Goal: Find specific page/section: Find specific page/section

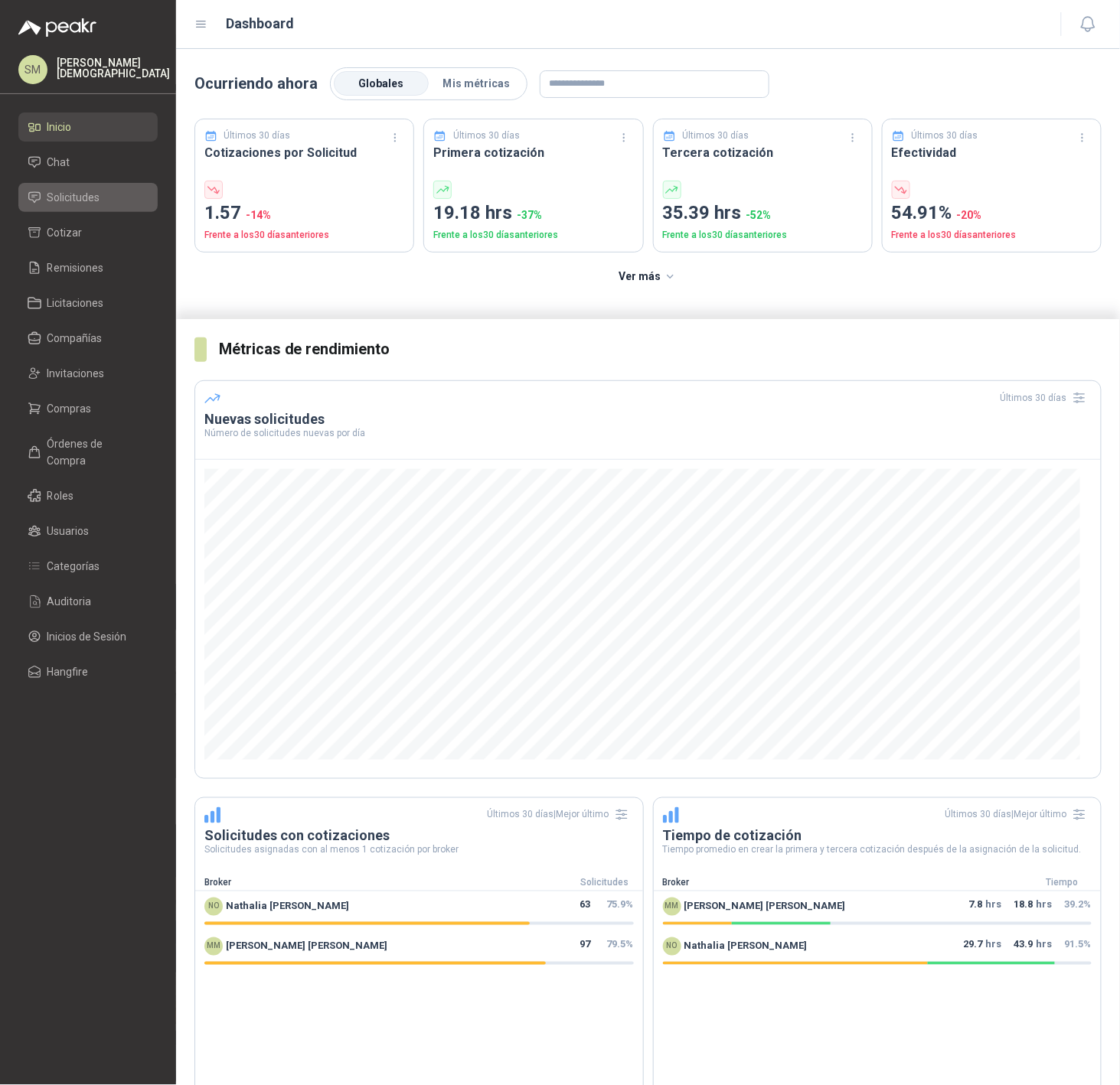
click at [57, 202] on span "Solicitudes" at bounding box center [73, 197] width 53 height 16
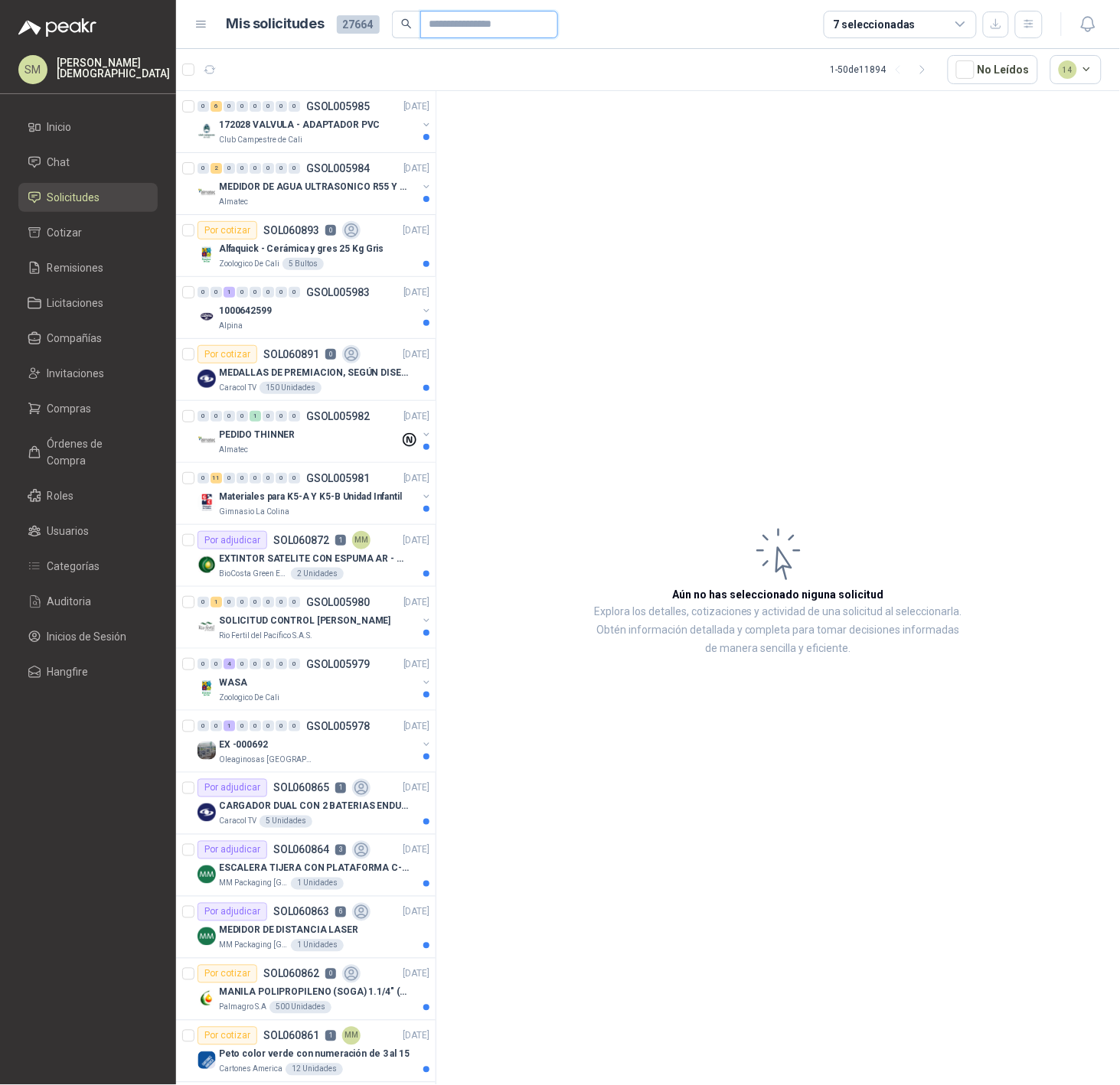
click at [487, 29] on input "text" at bounding box center [483, 24] width 107 height 26
click at [1033, 23] on icon "button" at bounding box center [1028, 23] width 9 height 8
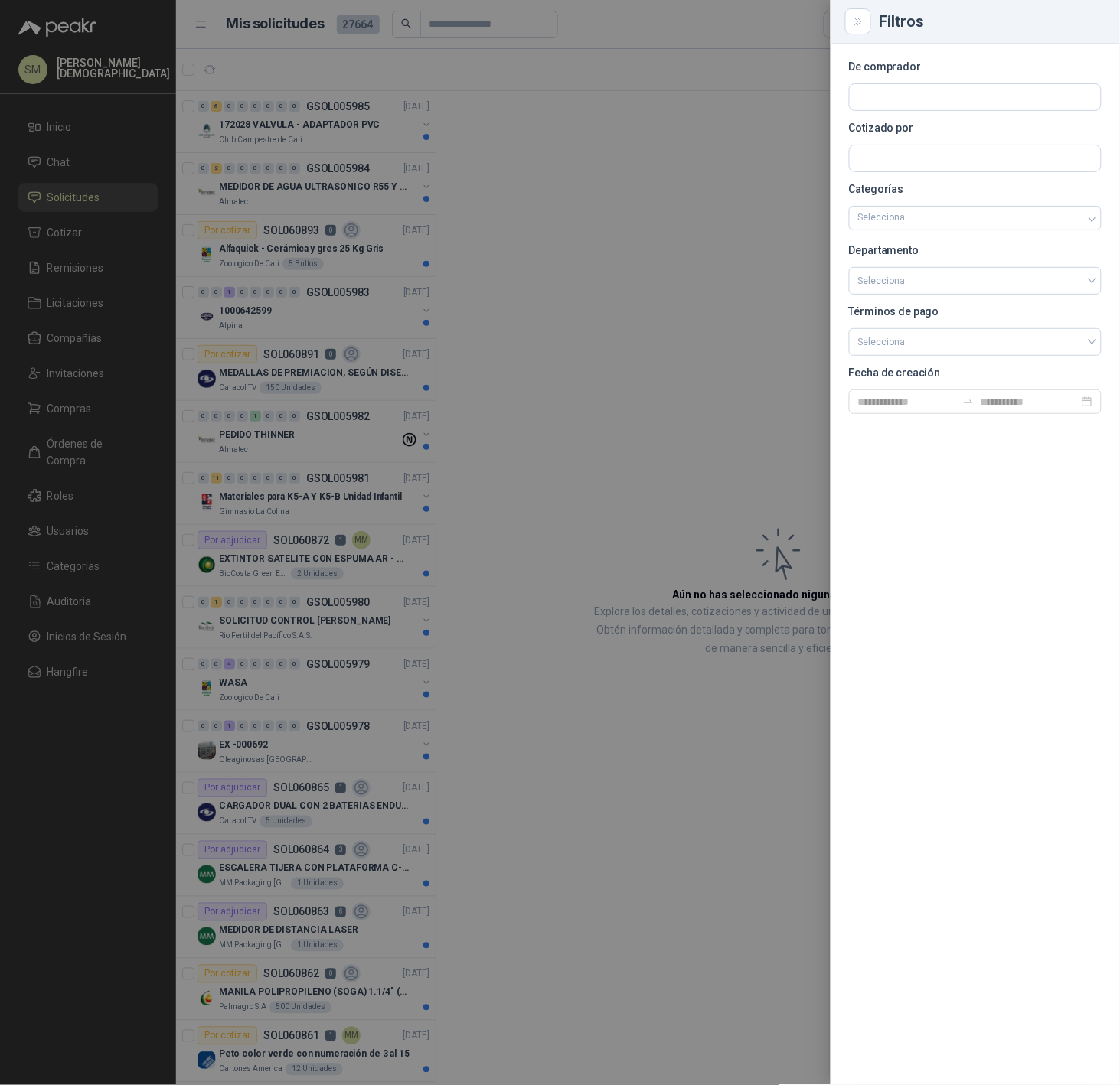
click at [787, 128] on div at bounding box center [560, 542] width 1120 height 1085
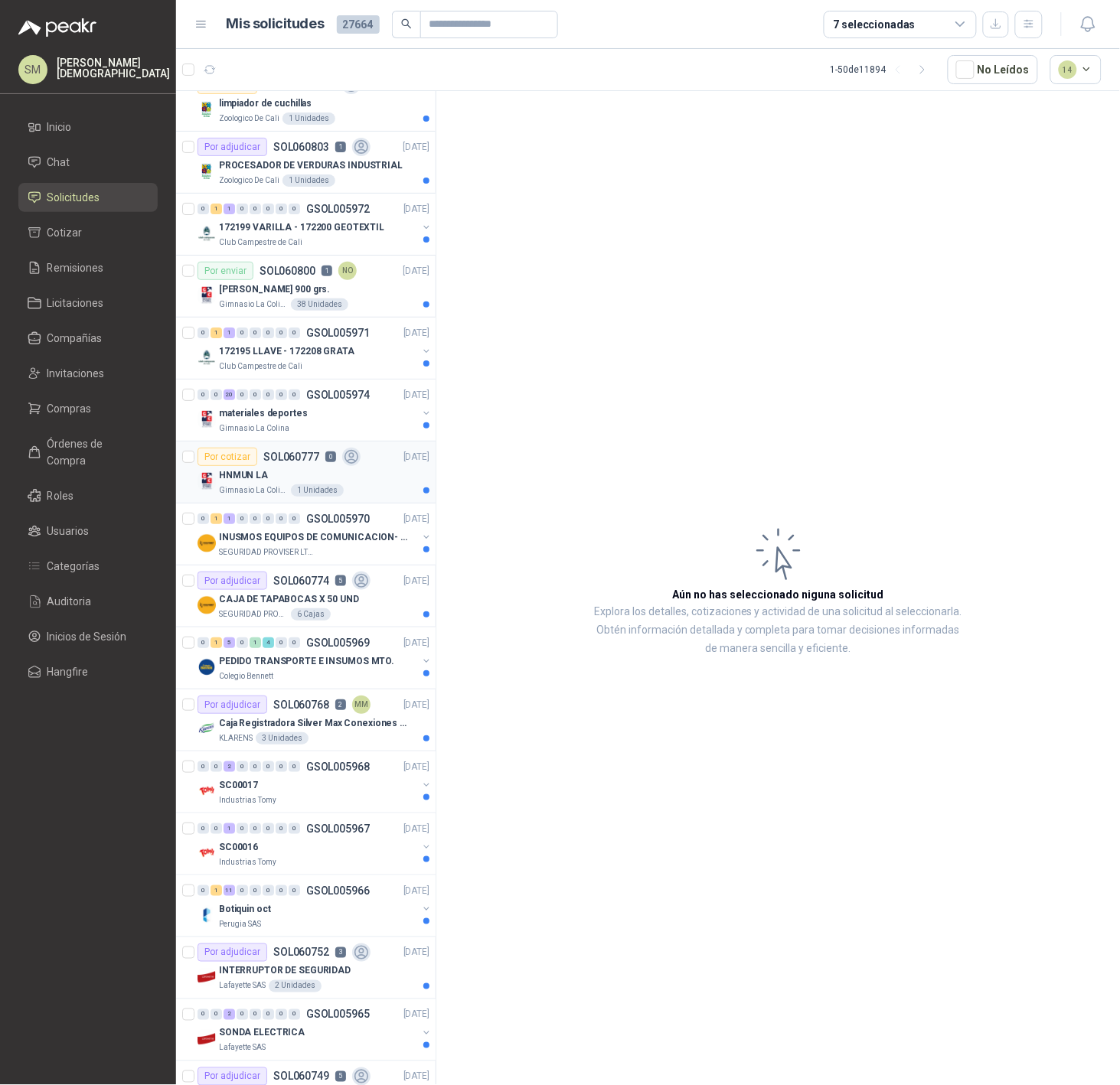
scroll to position [2090, 0]
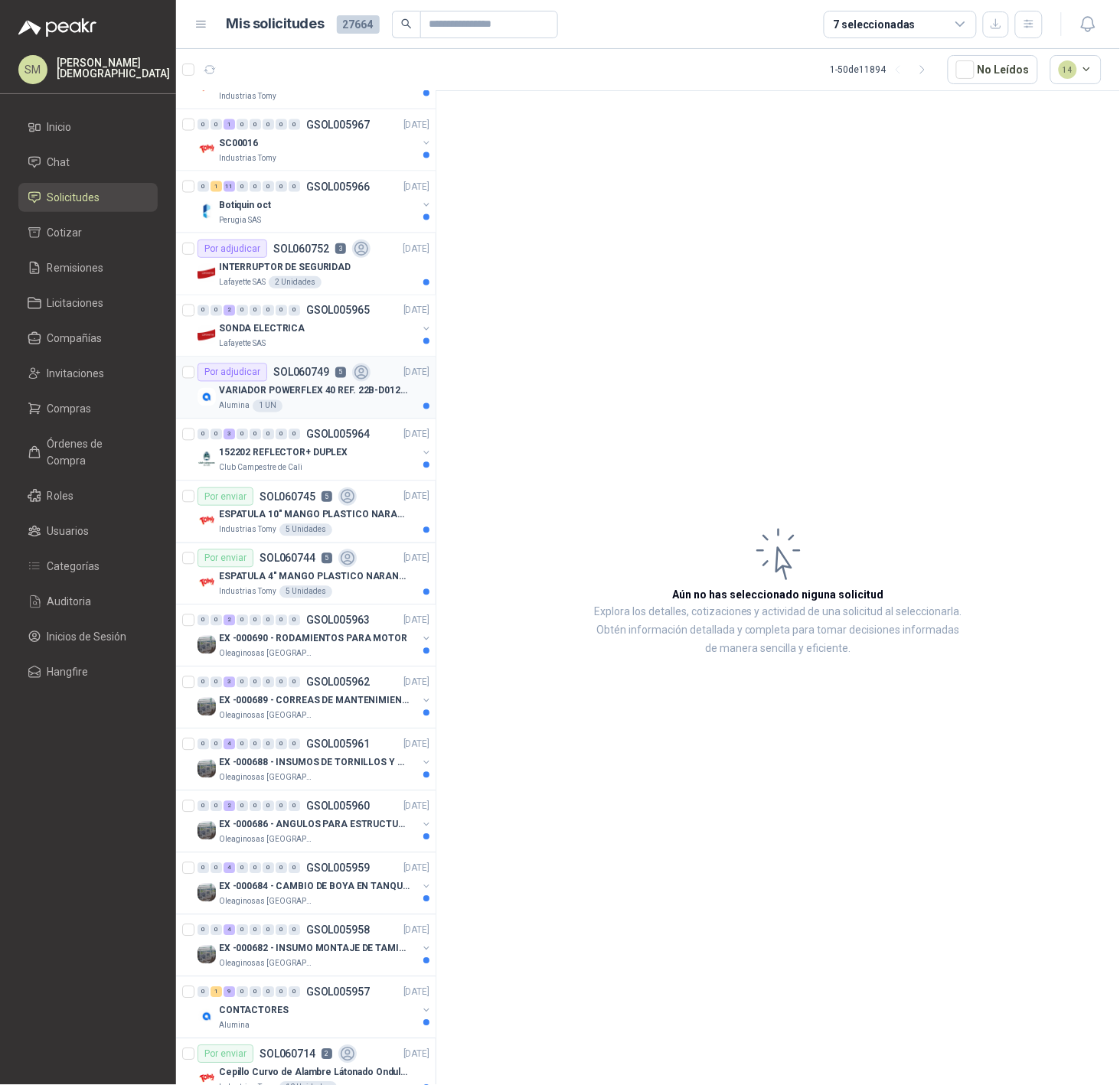
click at [292, 398] on p "VARIADOR POWERFLEX 40 REF. 22B-D012N104" at bounding box center [314, 391] width 191 height 15
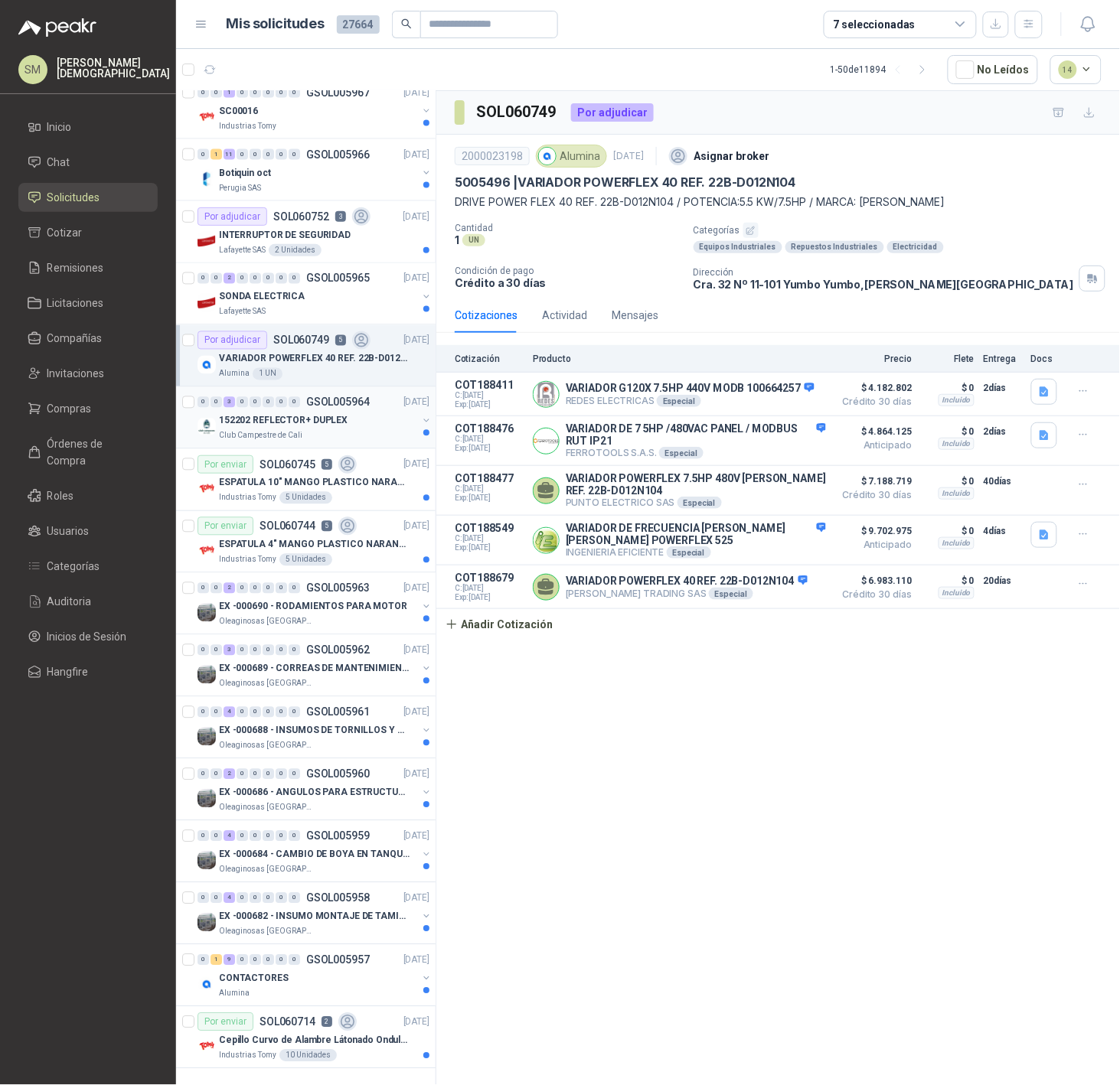
scroll to position [2140, 0]
click at [1039, 26] on button "button" at bounding box center [1029, 24] width 28 height 28
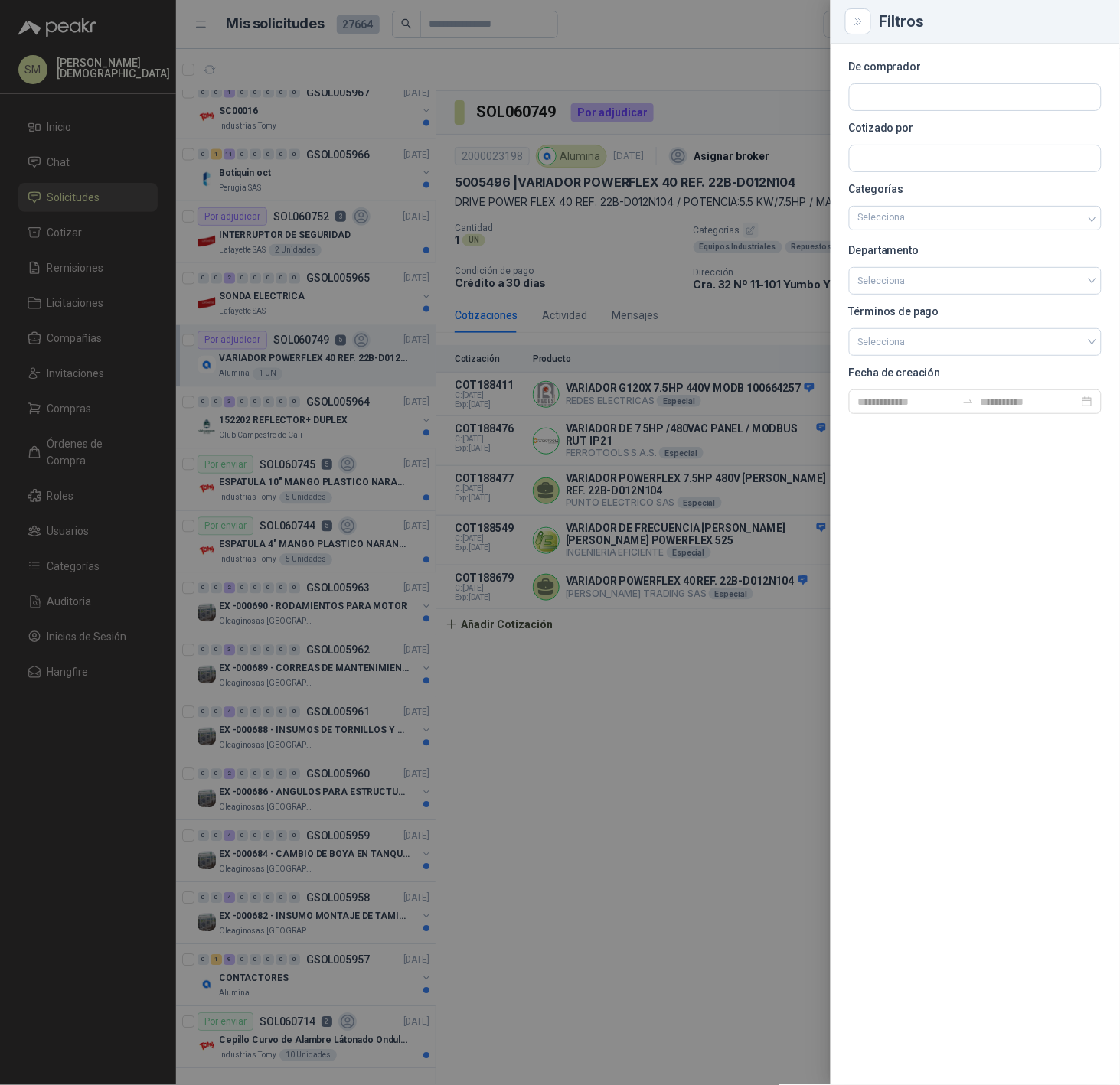
click at [745, 81] on div at bounding box center [560, 542] width 1120 height 1085
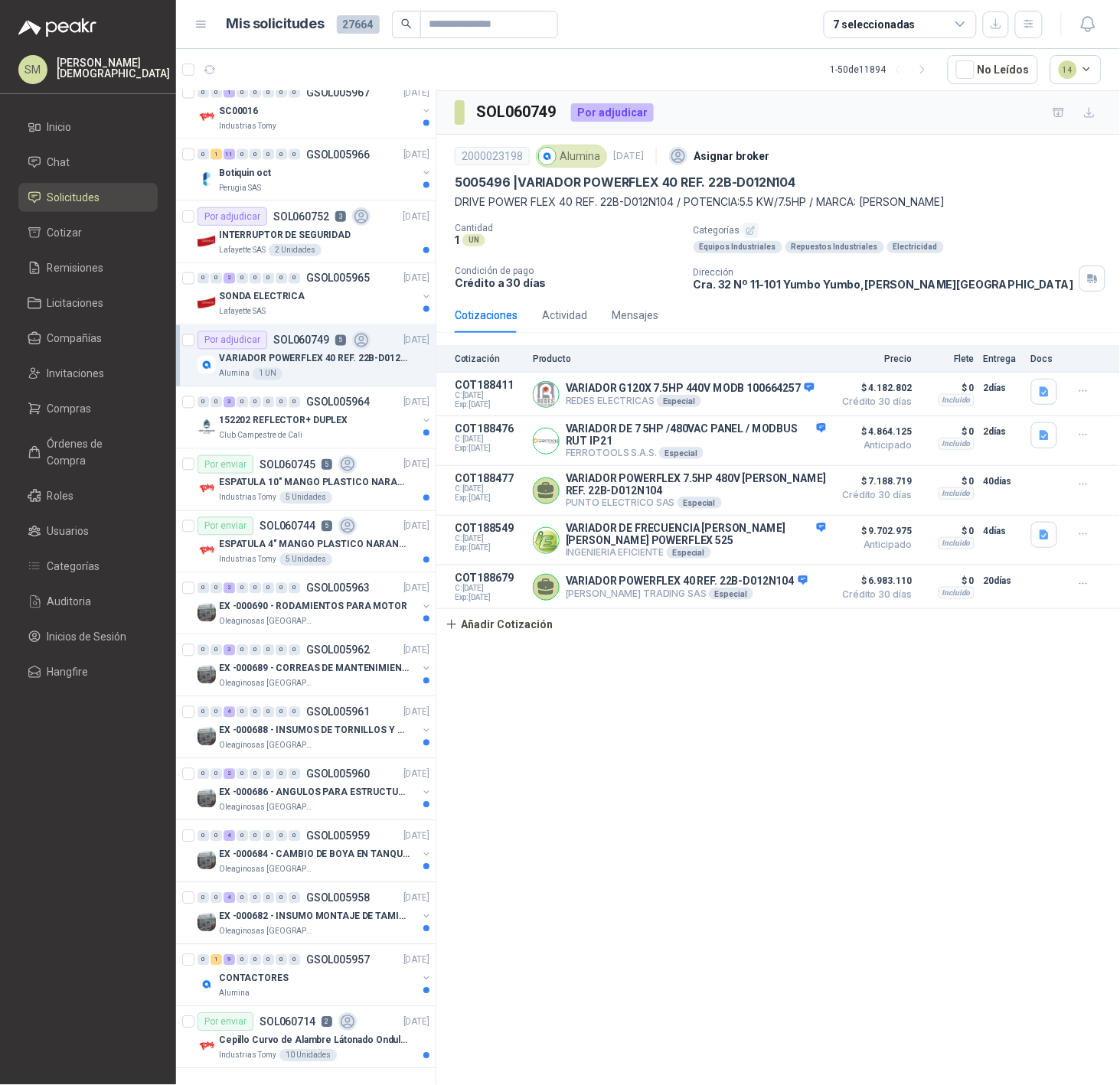
click at [134, 73] on p "[PERSON_NAME]" at bounding box center [113, 67] width 113 height 22
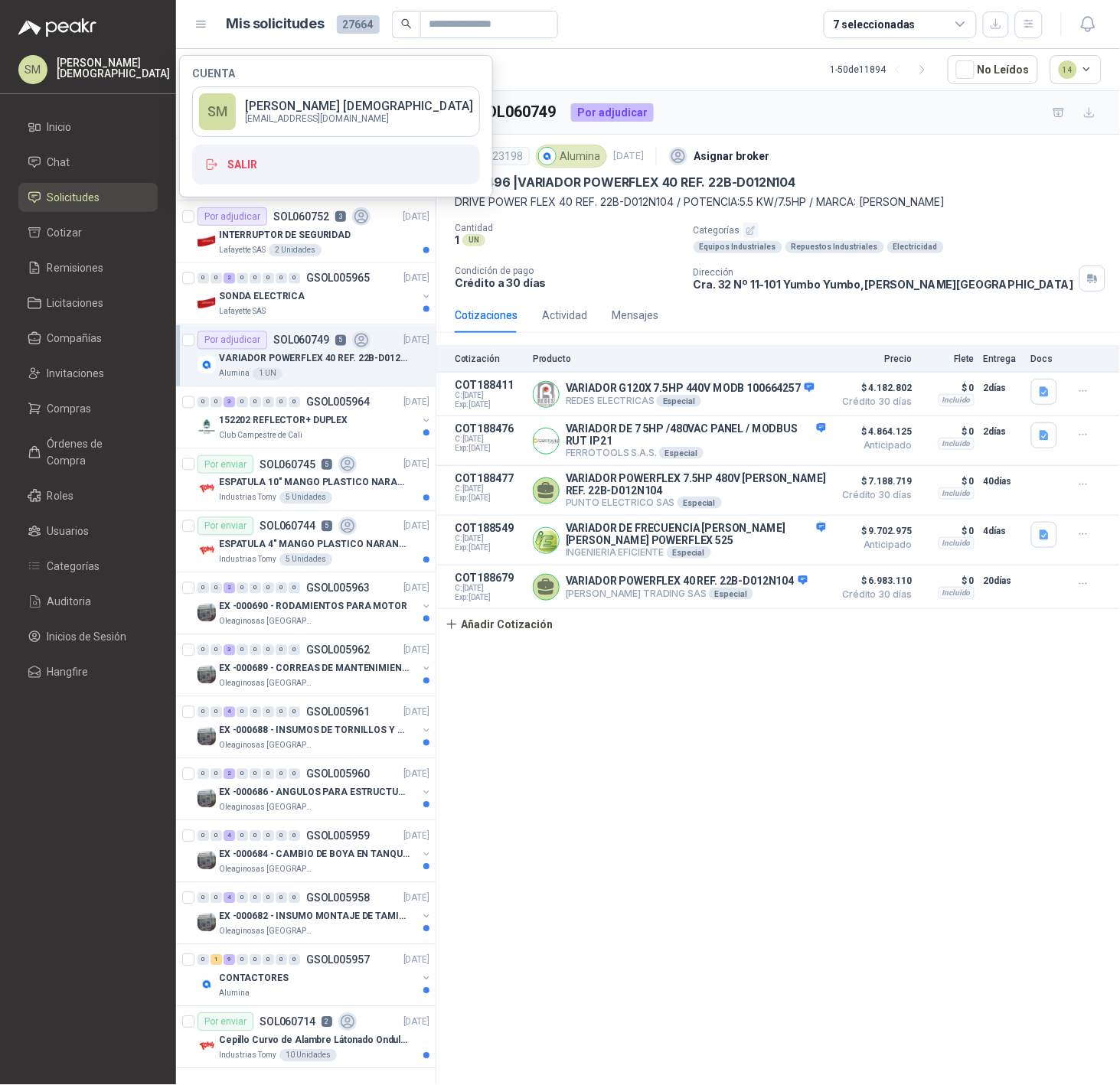
click at [95, 58] on div "[PERSON_NAME][DEMOGRAPHIC_DATA]" at bounding box center [87, 70] width 139 height 29
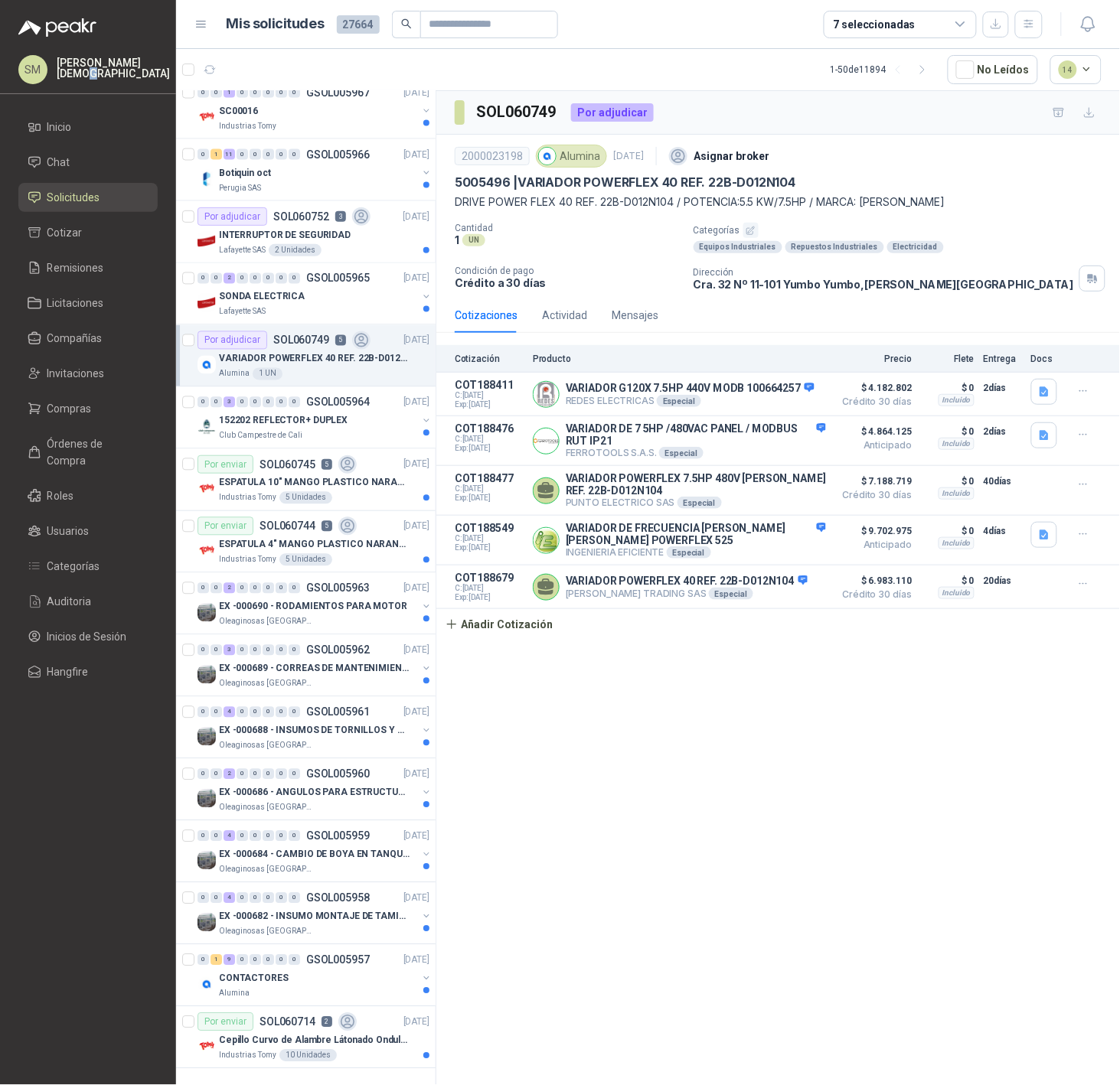
click at [124, 72] on p "[PERSON_NAME]" at bounding box center [113, 67] width 113 height 22
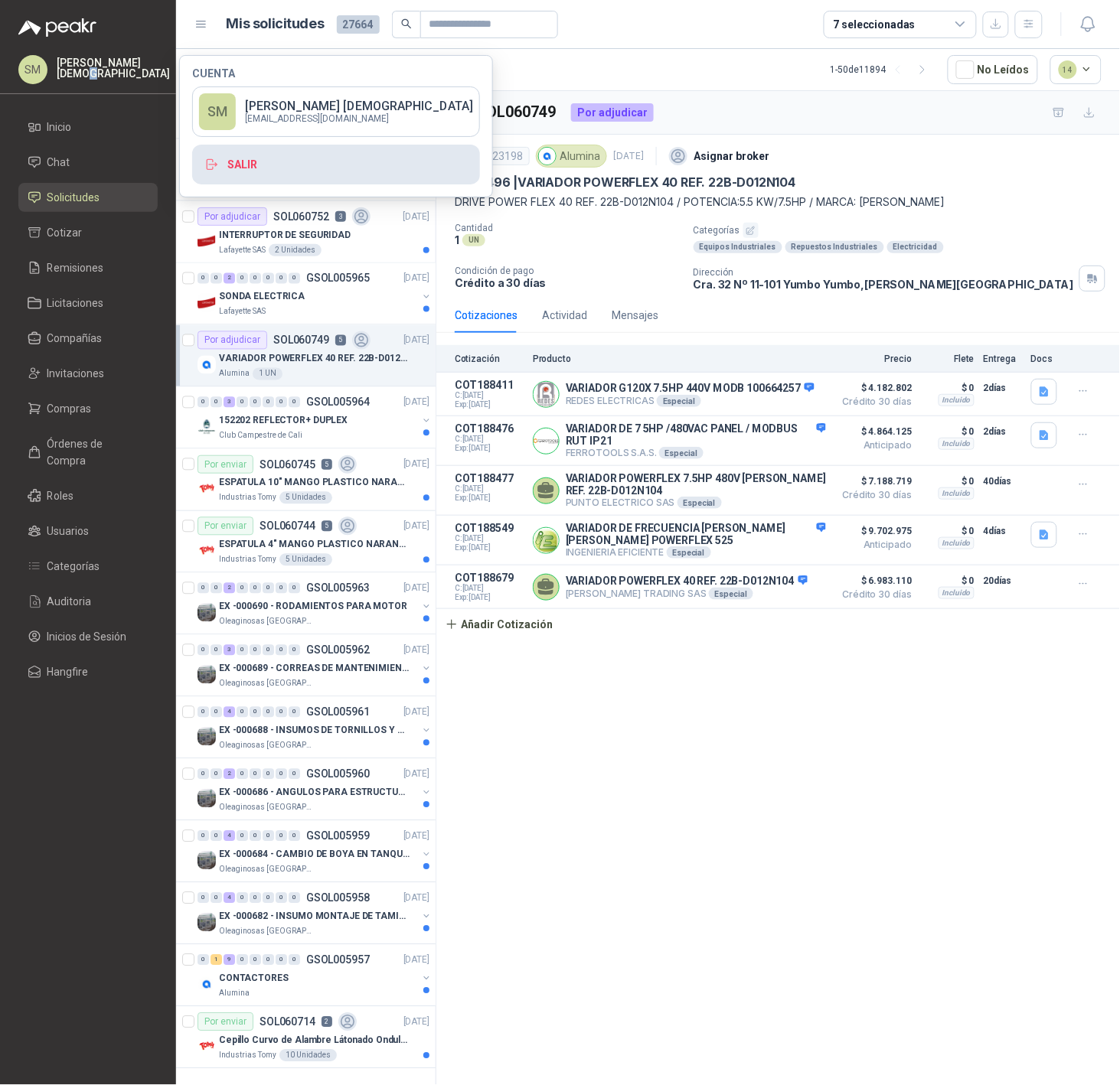
click at [319, 164] on button "Salir" at bounding box center [335, 164] width 288 height 40
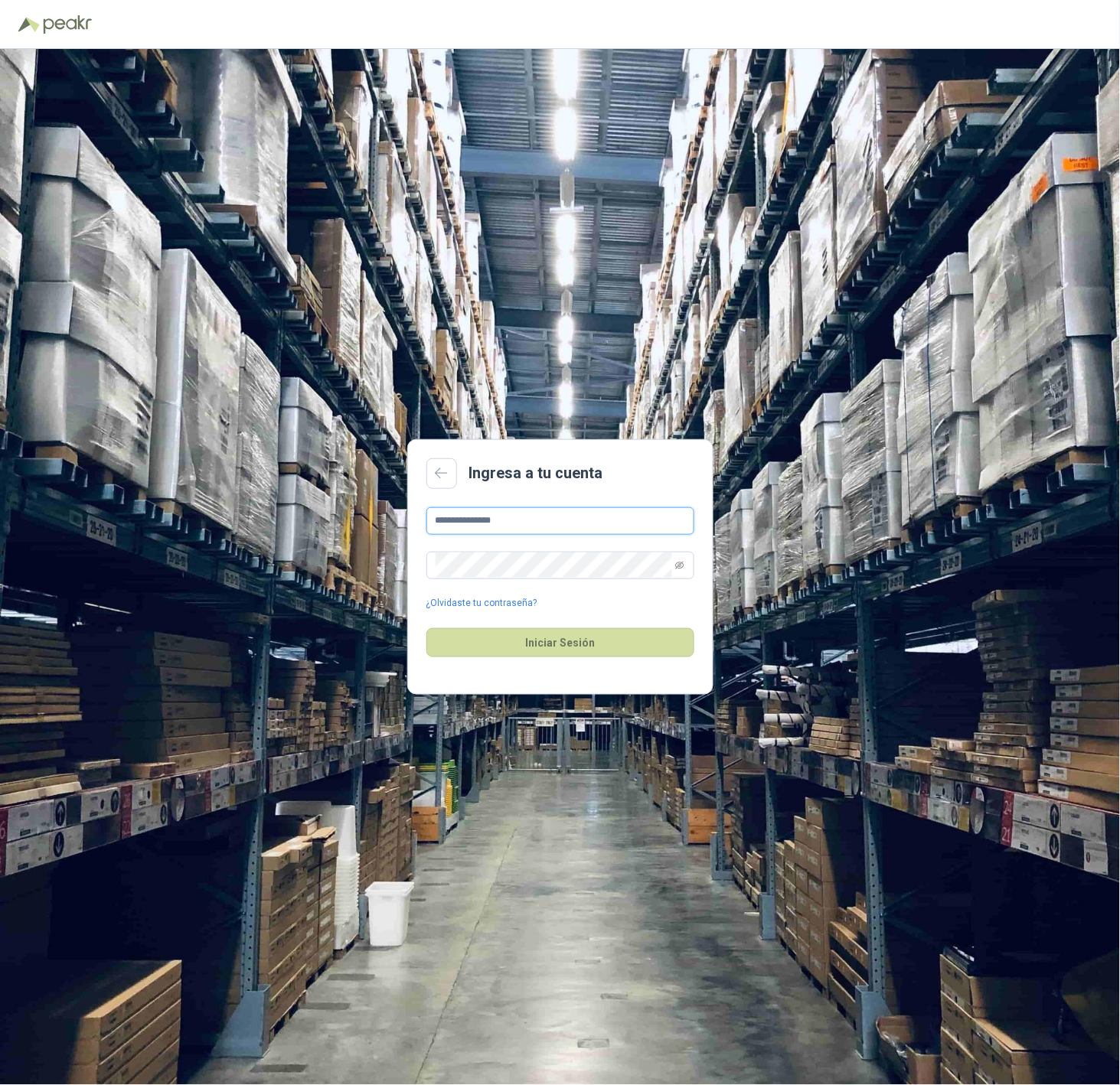
click at [588, 526] on input "**********" at bounding box center [560, 521] width 268 height 28
type input "**********"
click at [608, 643] on button "Iniciar Sesión" at bounding box center [560, 643] width 268 height 29
